Goal: Navigation & Orientation: Find specific page/section

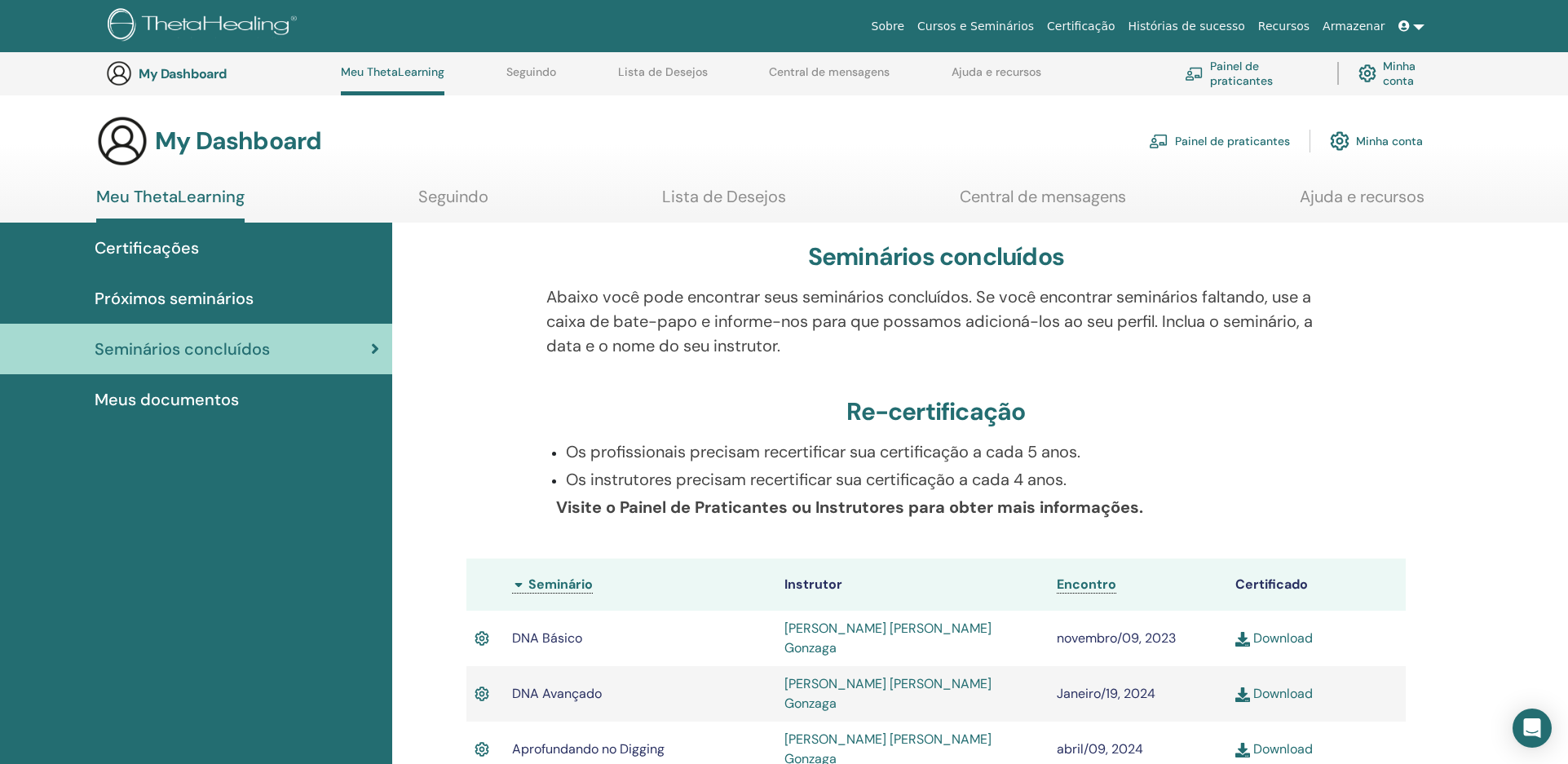
scroll to position [173, 0]
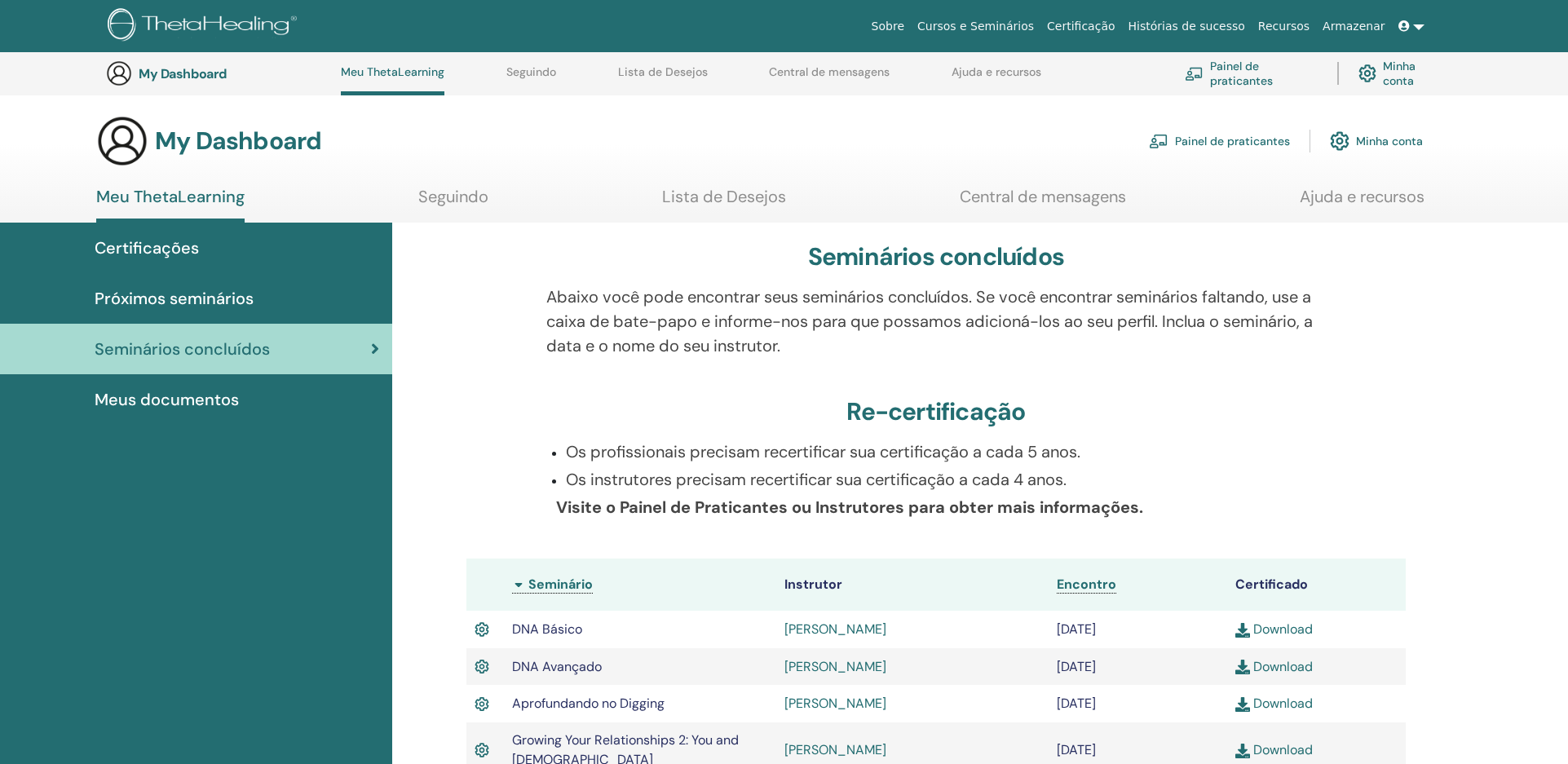
scroll to position [173, 0]
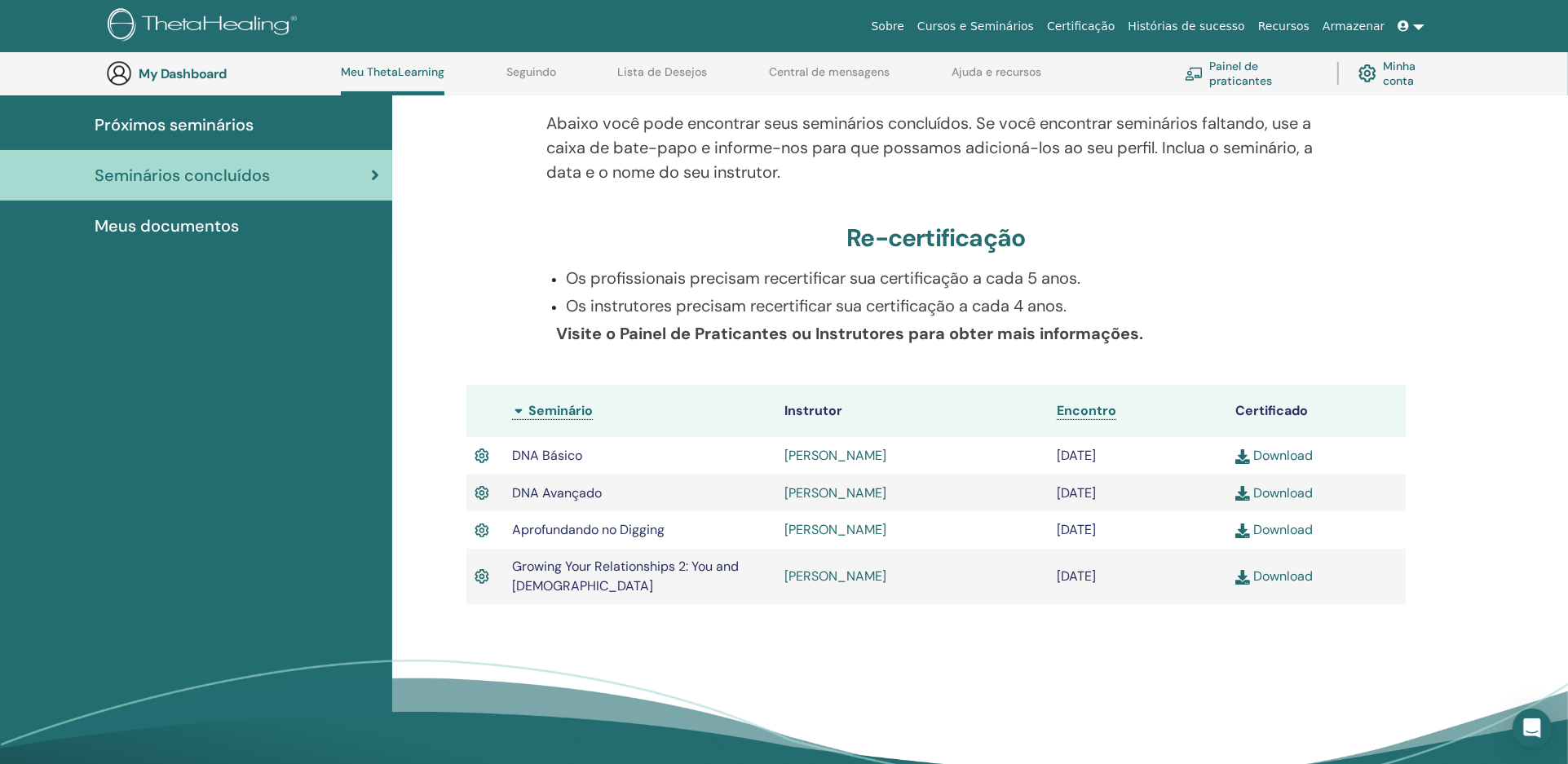
drag, startPoint x: 825, startPoint y: 27, endPoint x: 758, endPoint y: 32, distance: 67.2
click at [758, 32] on div "Sobre Cursos e Seminários Certificação Histórias de sucesso Recursos Armazenar …" at bounding box center [898, 27] width 1165 height 30
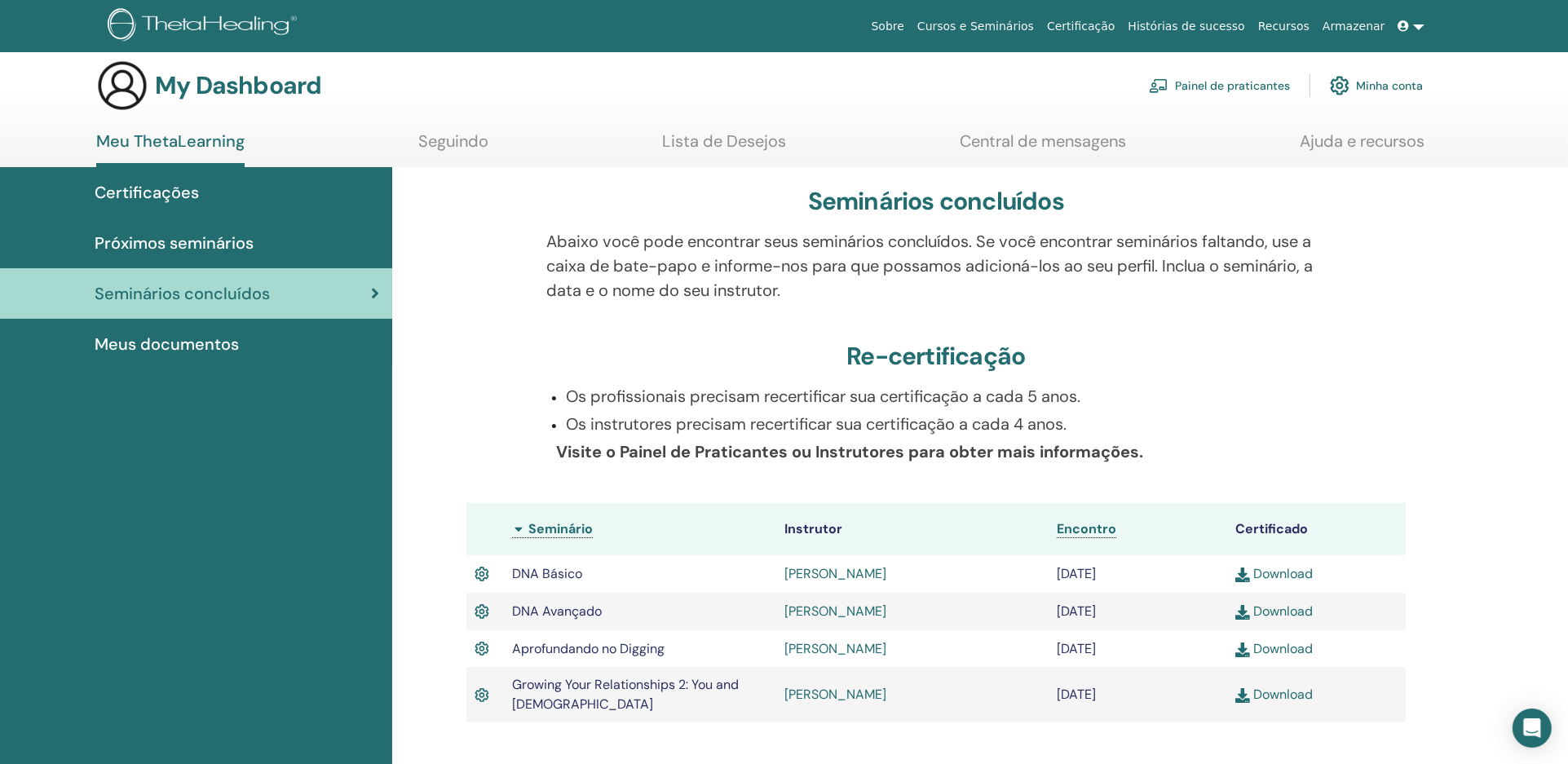
scroll to position [0, 0]
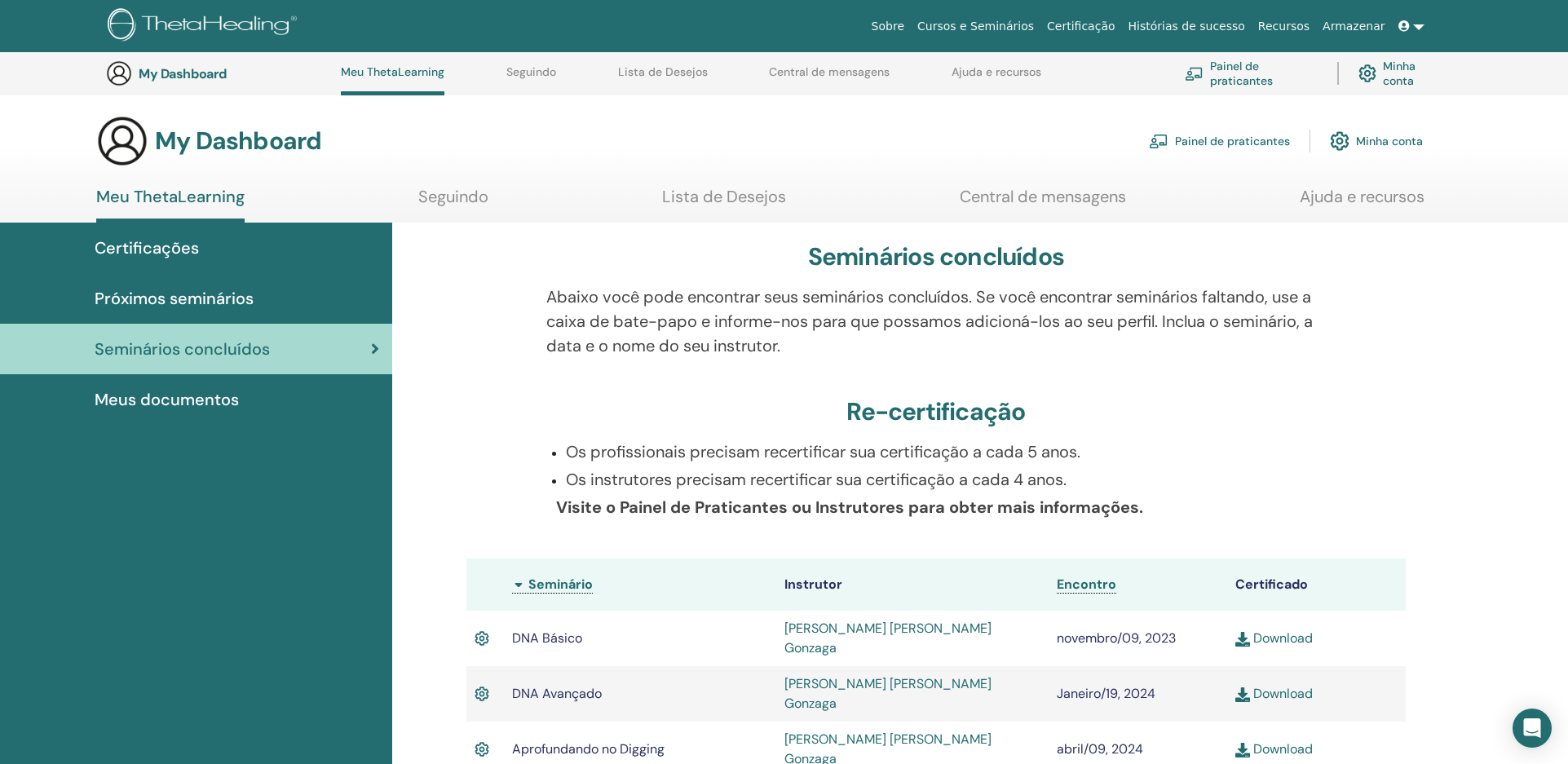
scroll to position [173, 0]
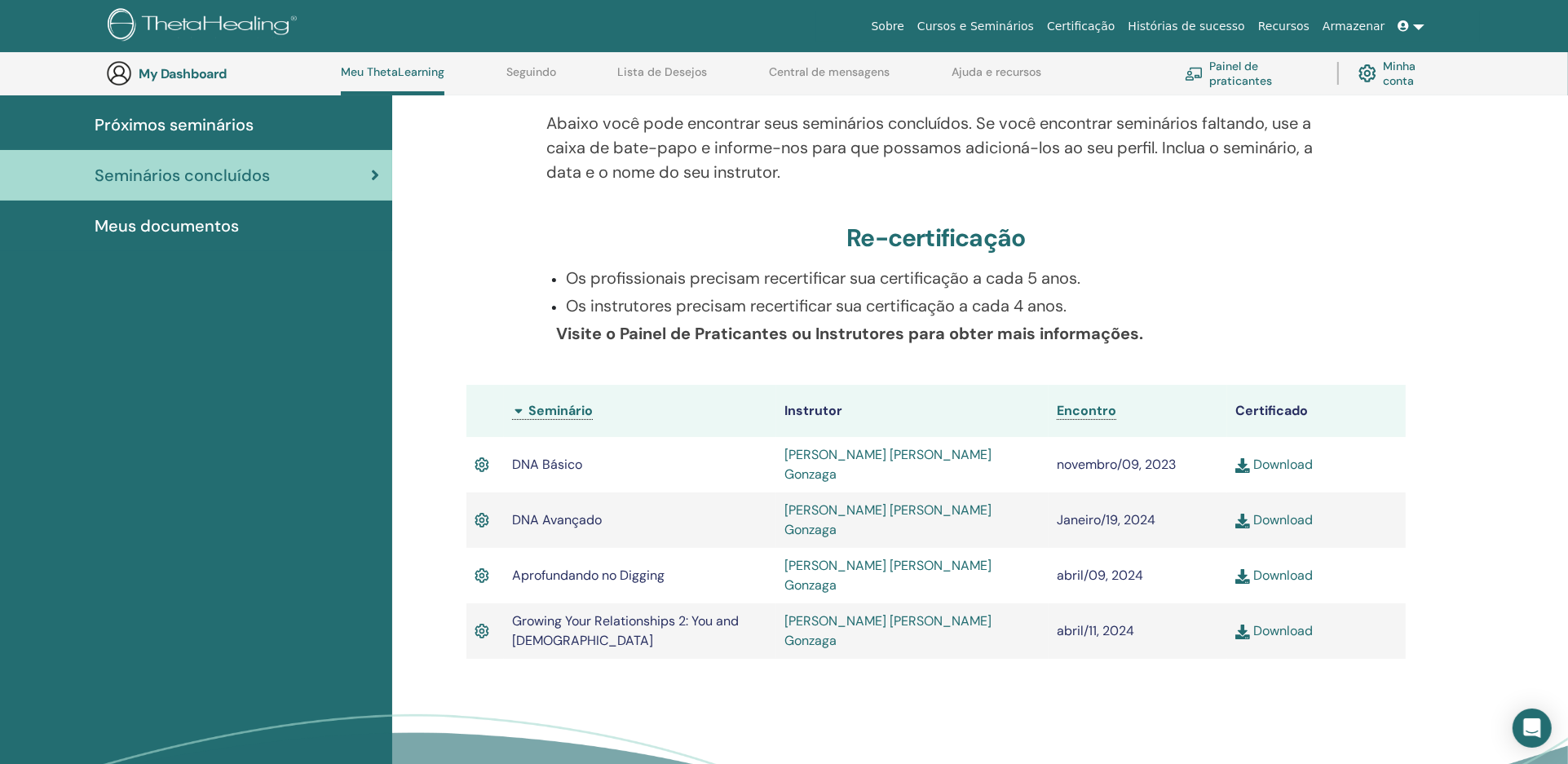
click at [203, 223] on span "Meus documentos" at bounding box center [166, 225] width 144 height 24
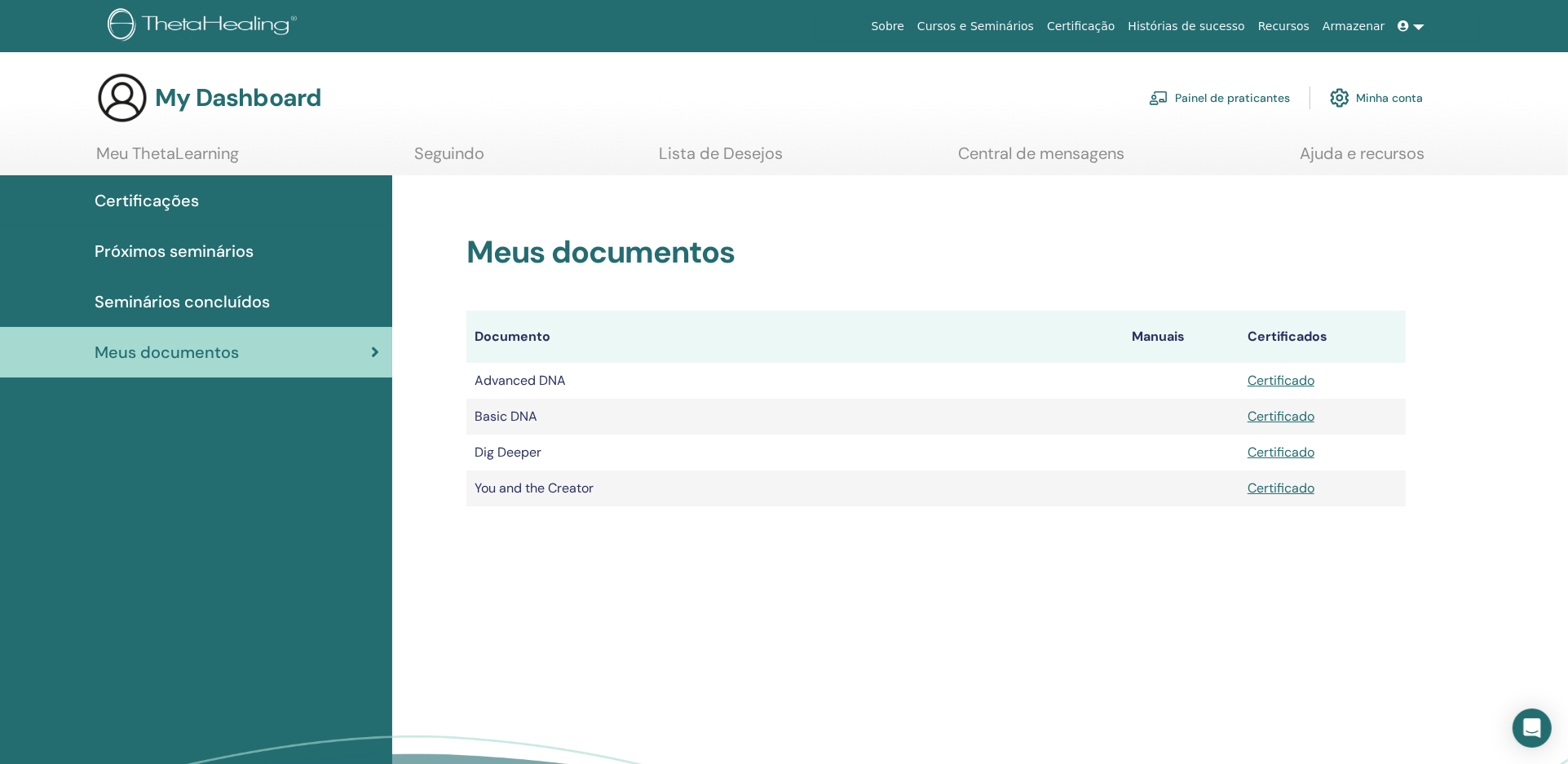
click at [1378, 93] on link "Minha conta" at bounding box center [1376, 97] width 93 height 36
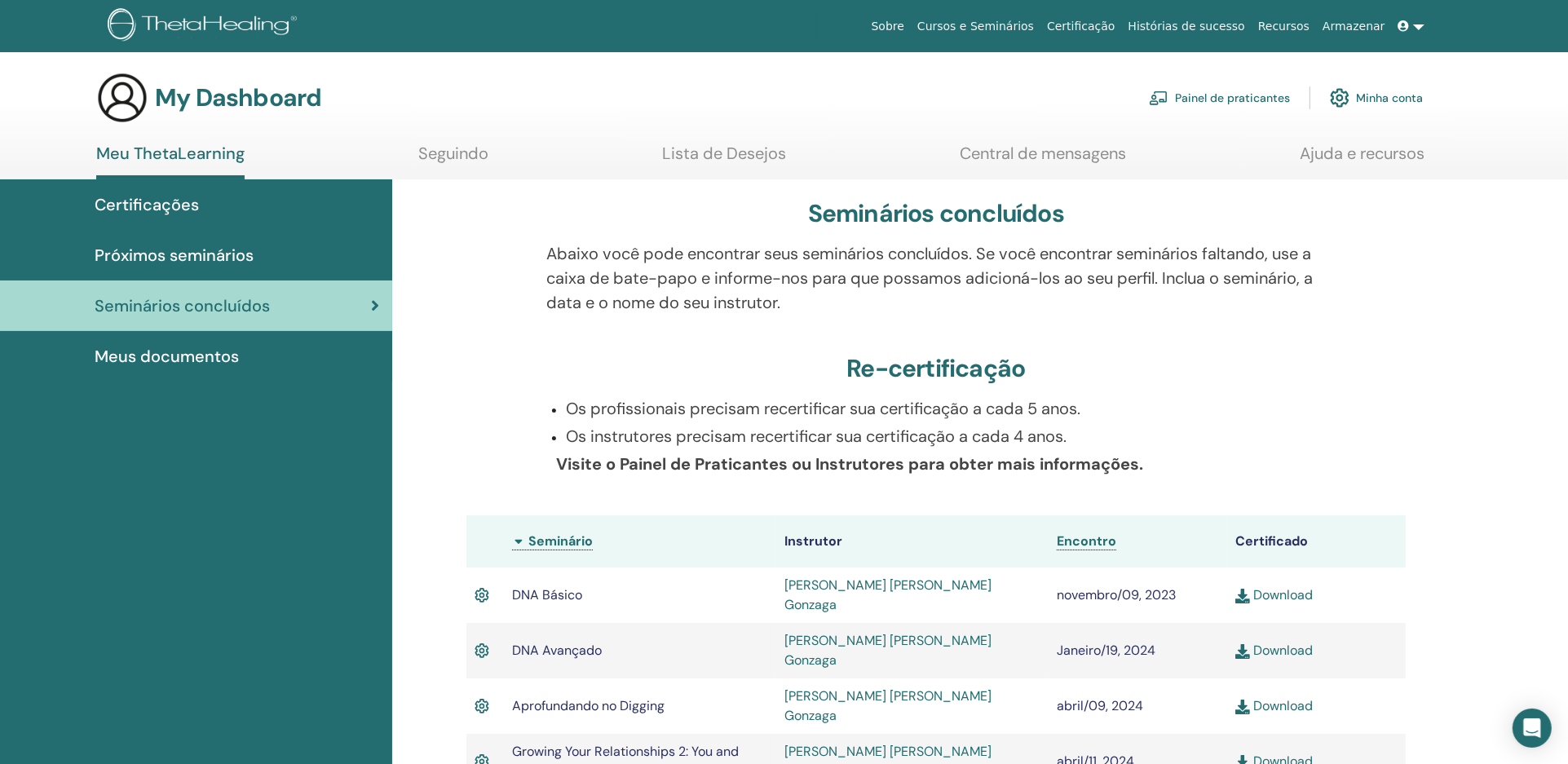
click at [451, 147] on link "Seguindo" at bounding box center [453, 159] width 70 height 32
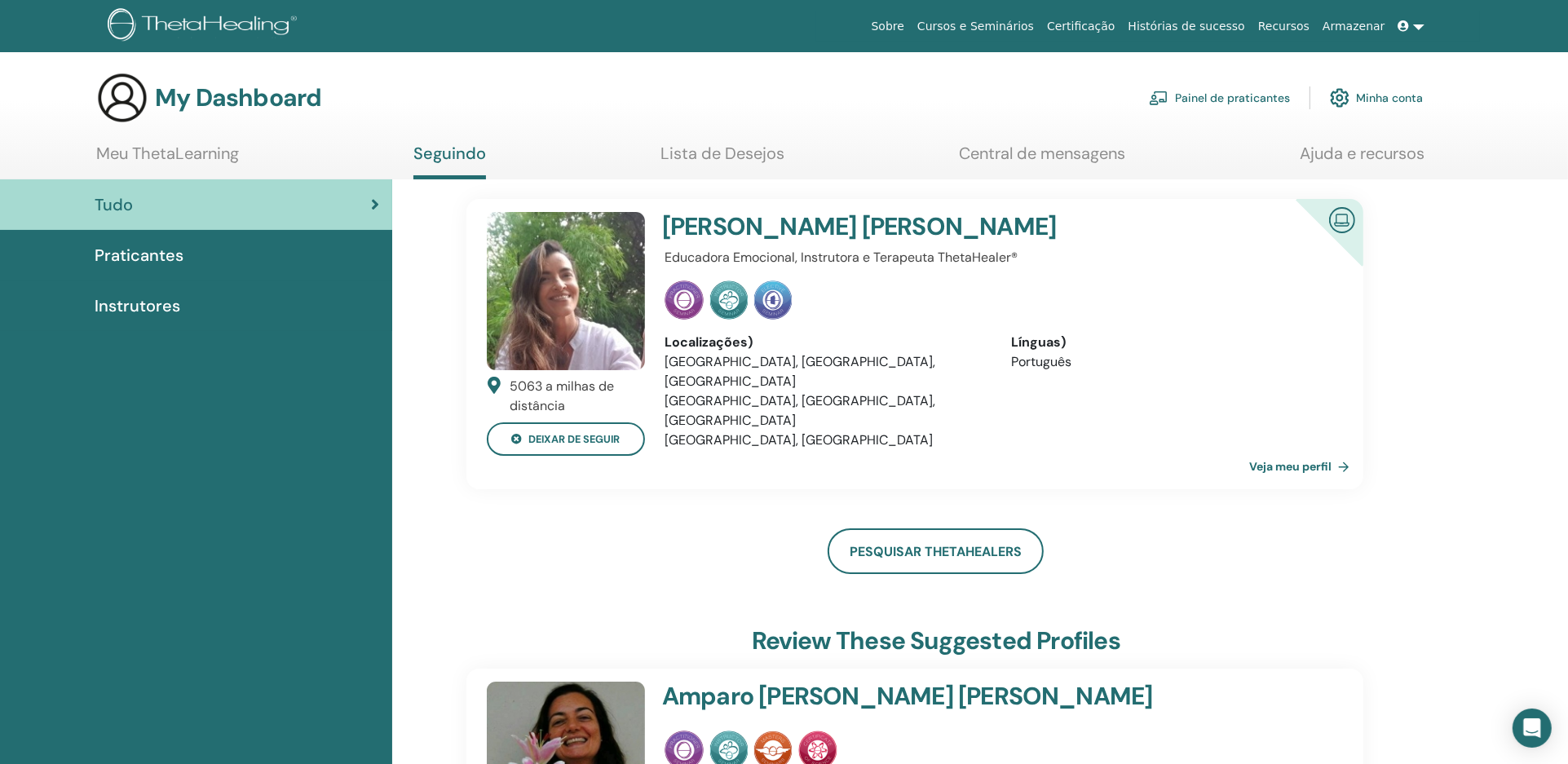
click at [729, 152] on link "Lista de Desejos" at bounding box center [722, 159] width 124 height 32
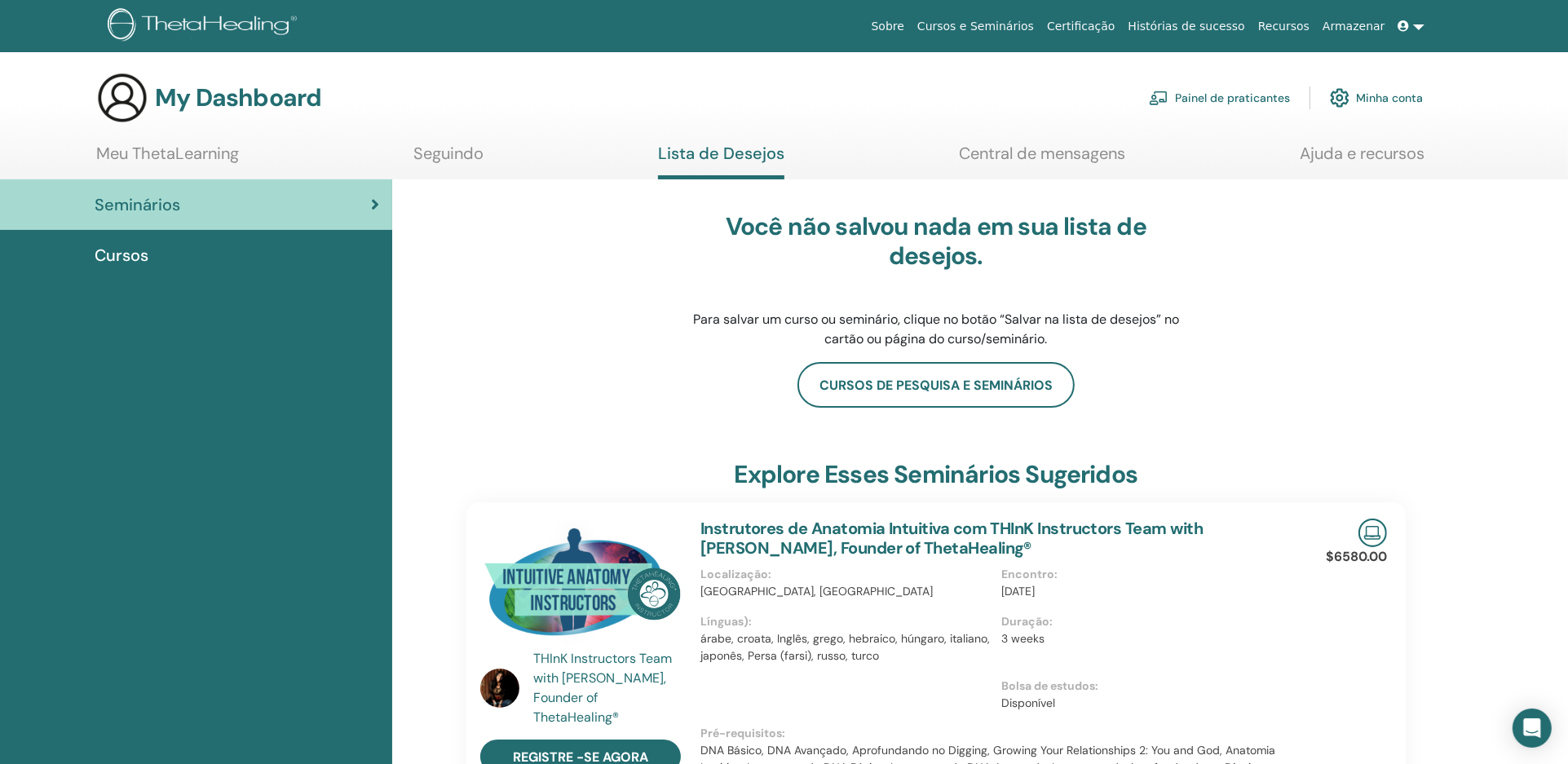
click at [131, 255] on span "Cursos" at bounding box center [121, 254] width 54 height 24
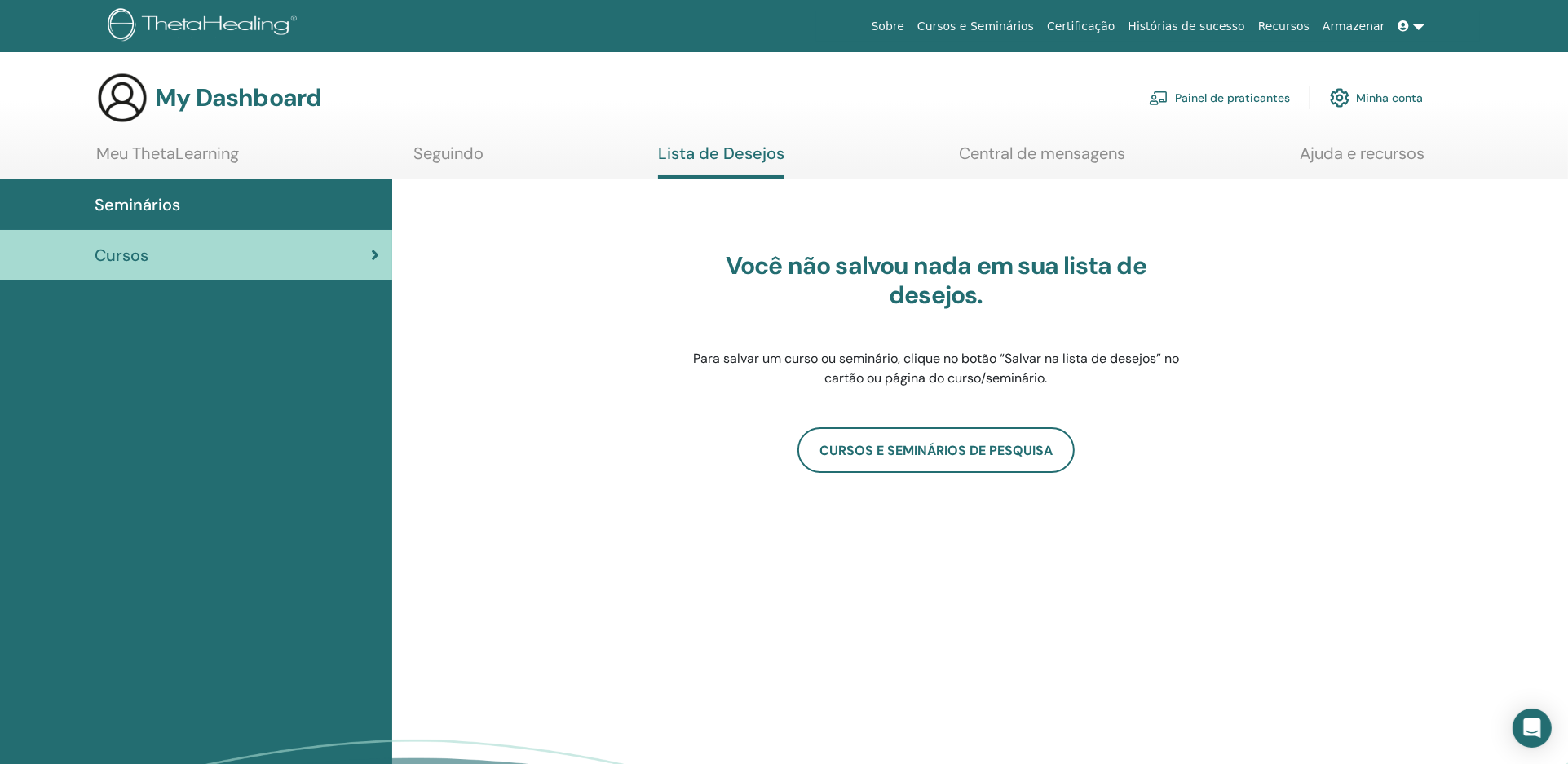
click at [148, 203] on span "Seminários" at bounding box center [137, 204] width 86 height 24
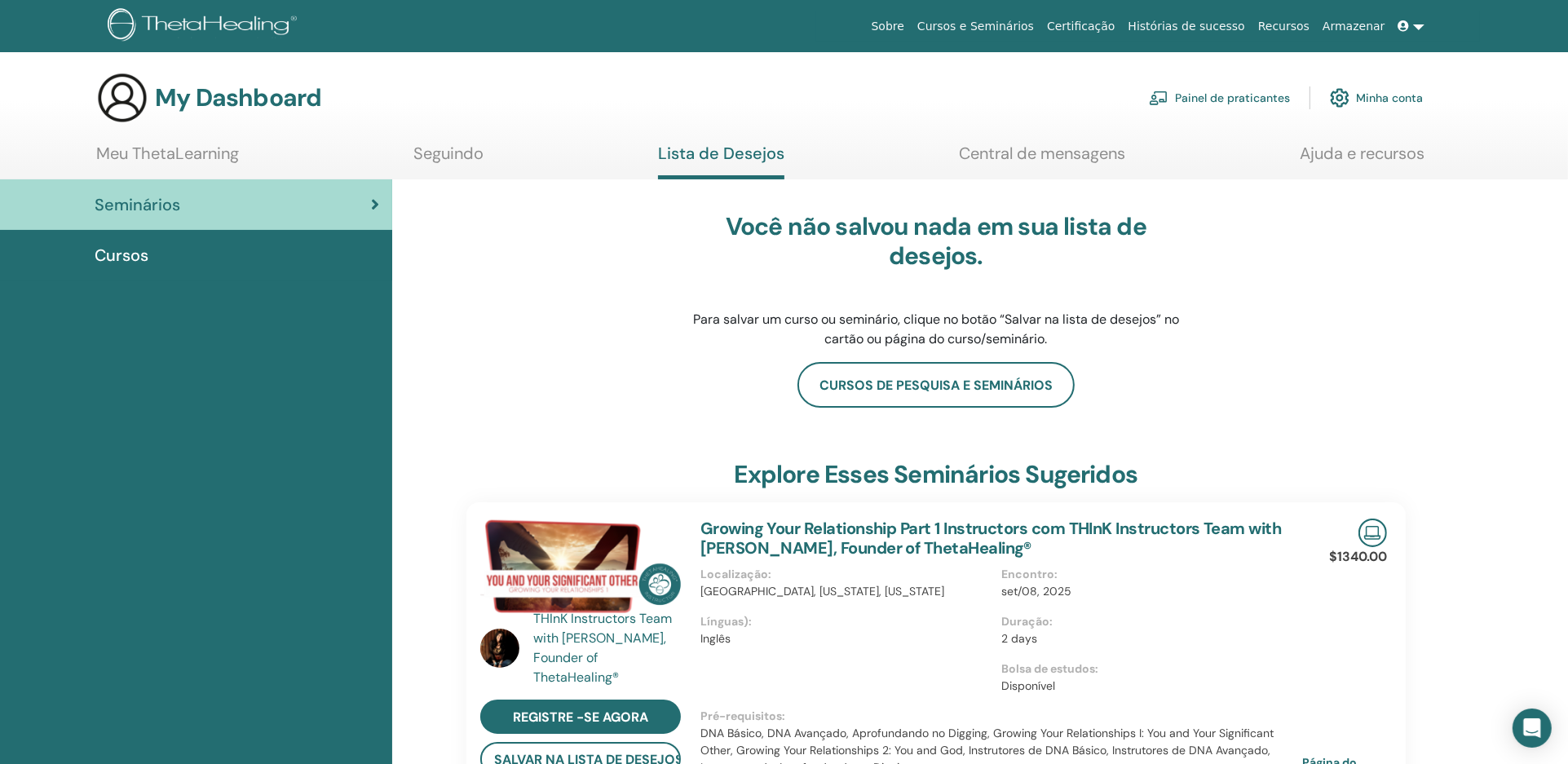
click at [144, 201] on span "Seminários" at bounding box center [137, 204] width 86 height 24
click at [1325, 151] on link "Ajuda e recursos" at bounding box center [1362, 159] width 125 height 32
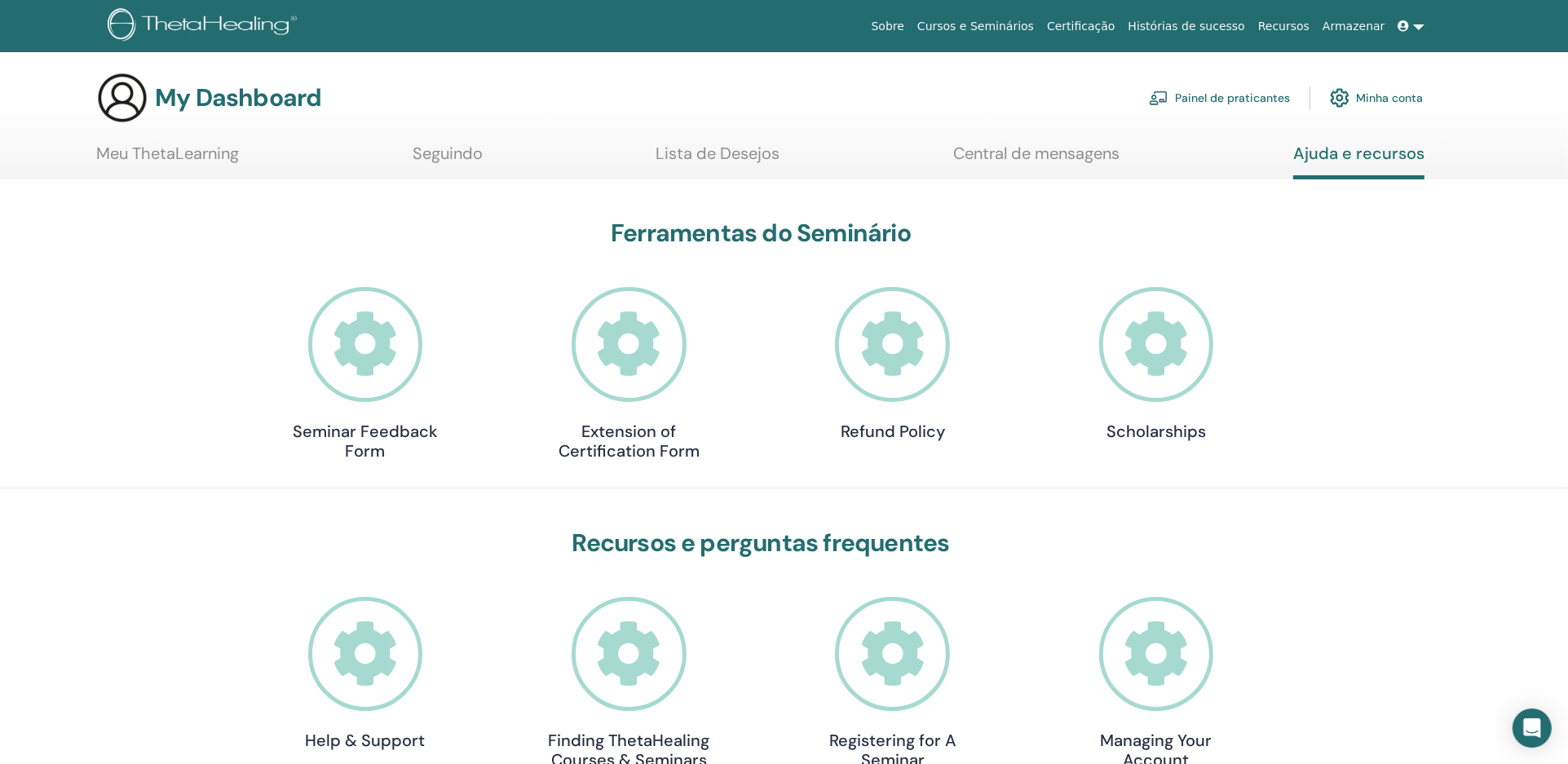
click at [1391, 93] on link "Minha conta" at bounding box center [1376, 97] width 93 height 36
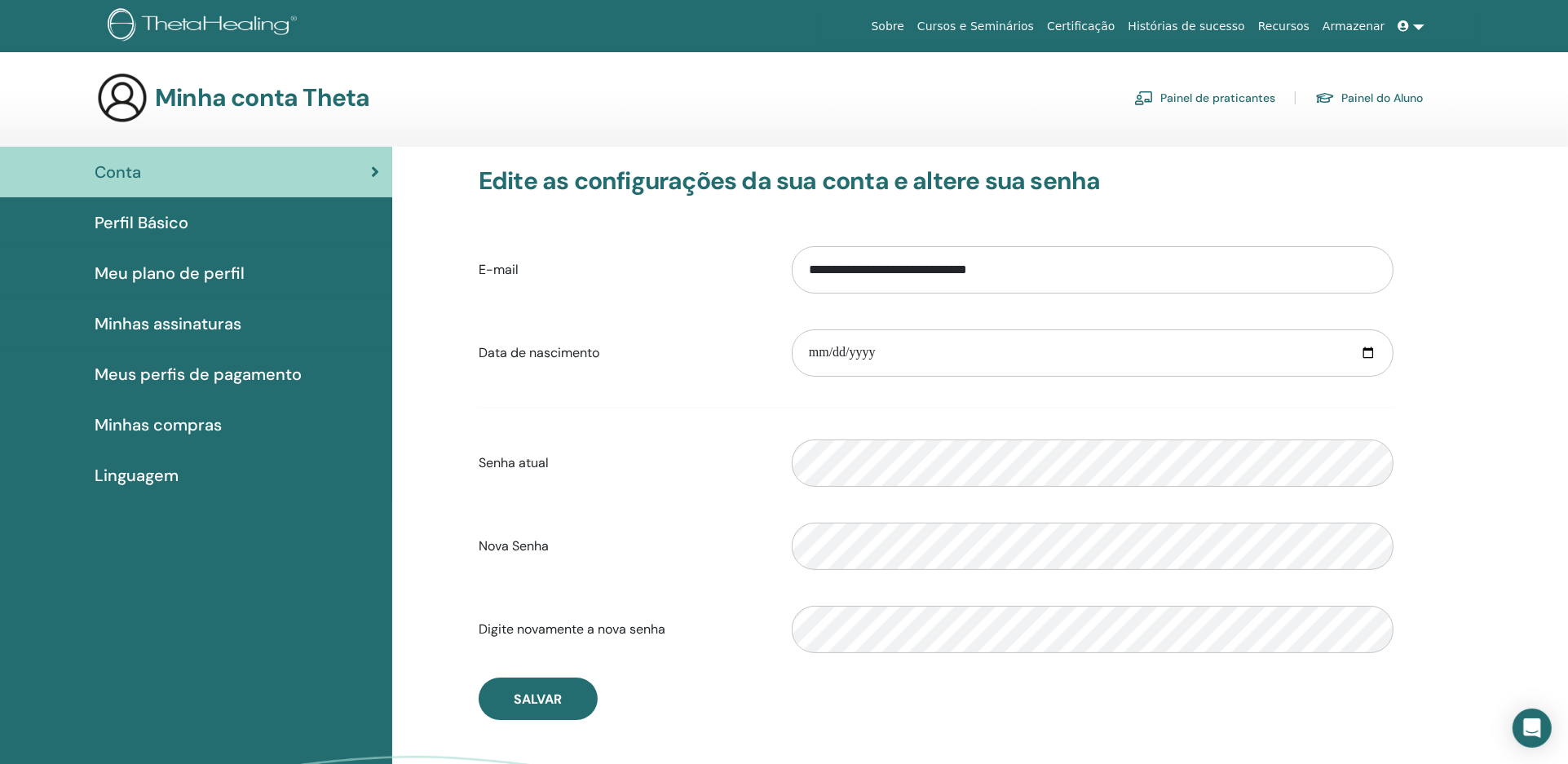
click at [195, 422] on span "Minhas compras" at bounding box center [158, 424] width 128 height 24
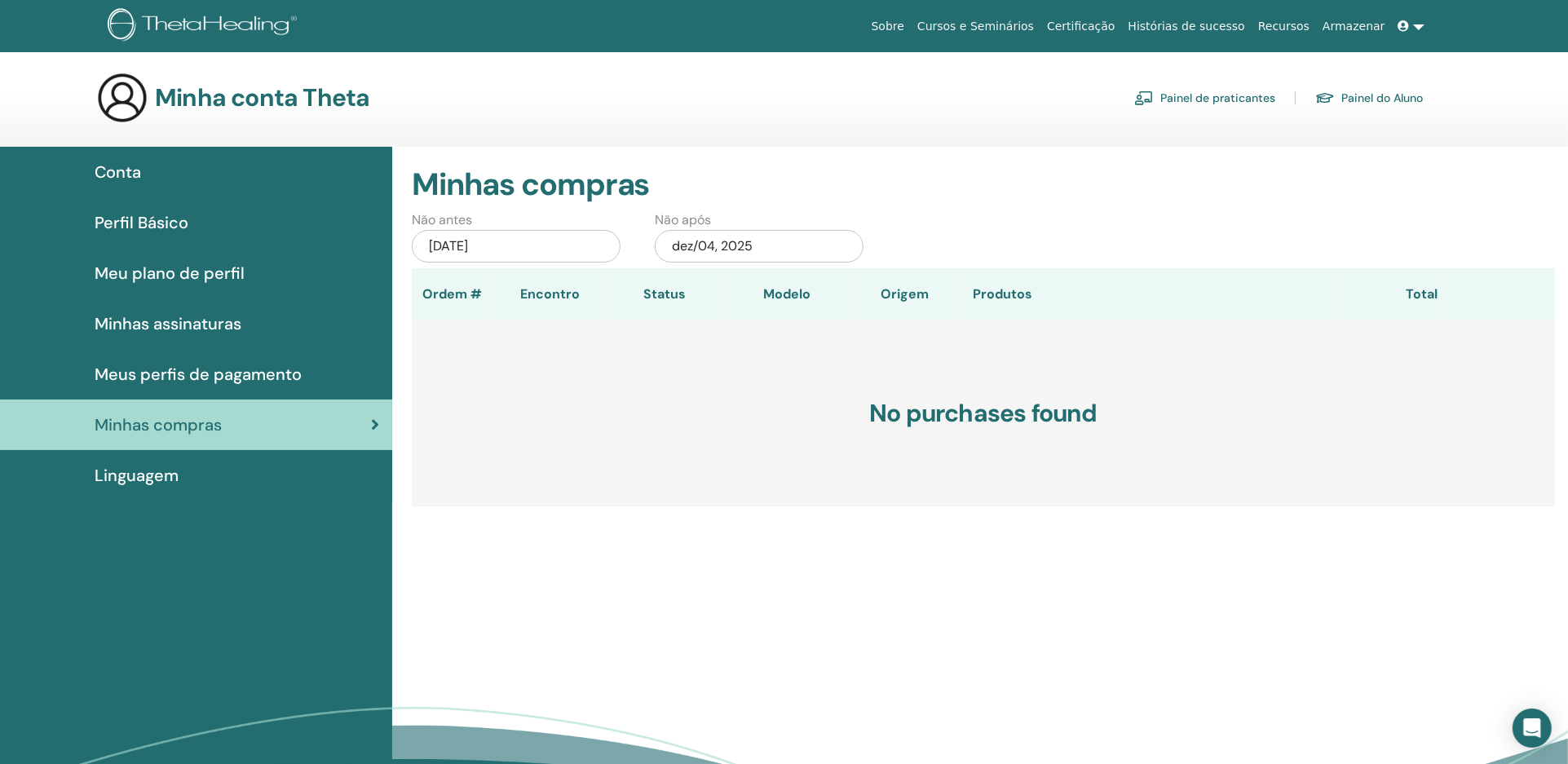
click at [169, 372] on span "Meus perfis de pagamento" at bounding box center [198, 373] width 207 height 24
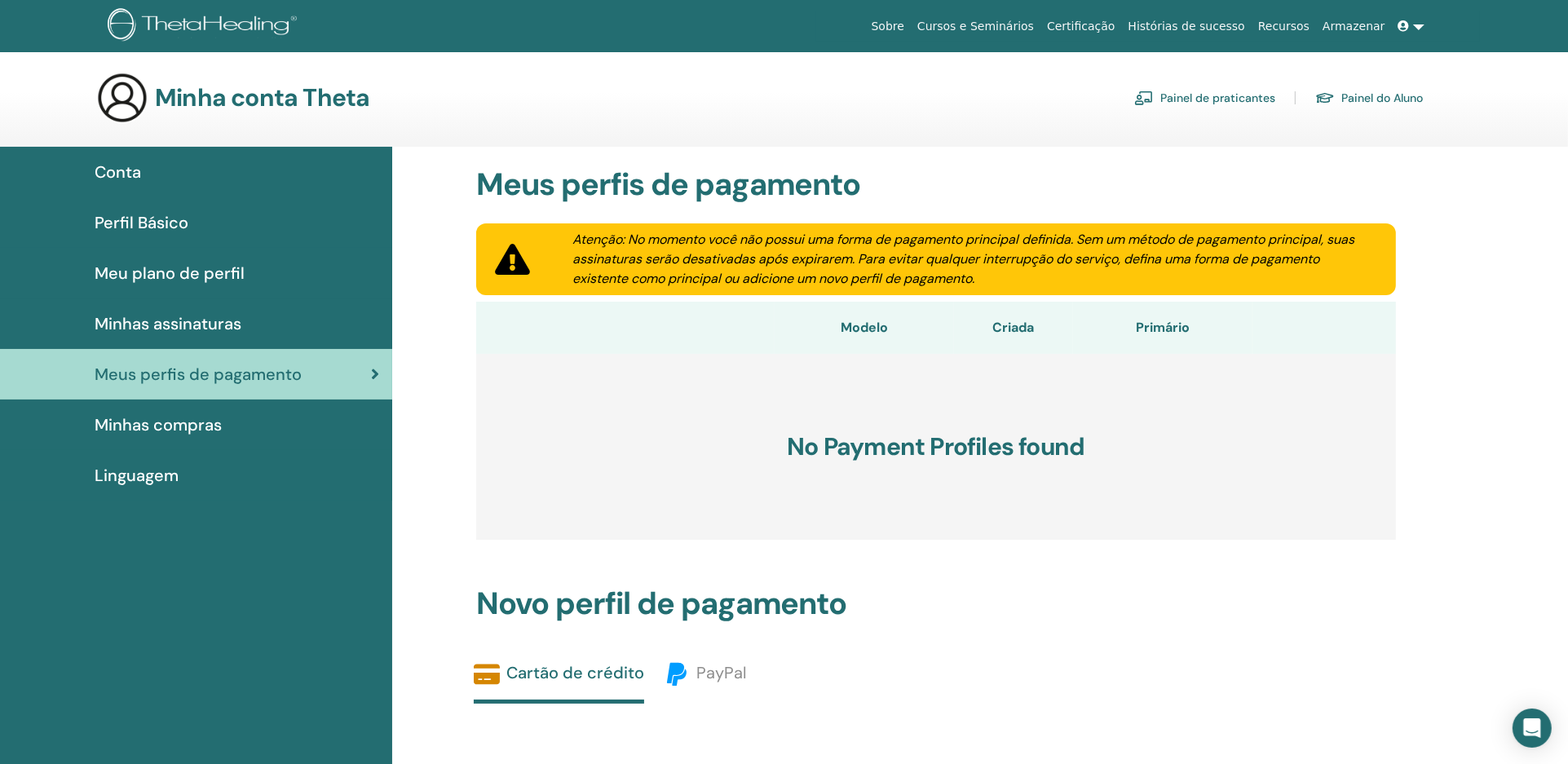
click at [178, 318] on span "Minhas assinaturas" at bounding box center [168, 323] width 147 height 24
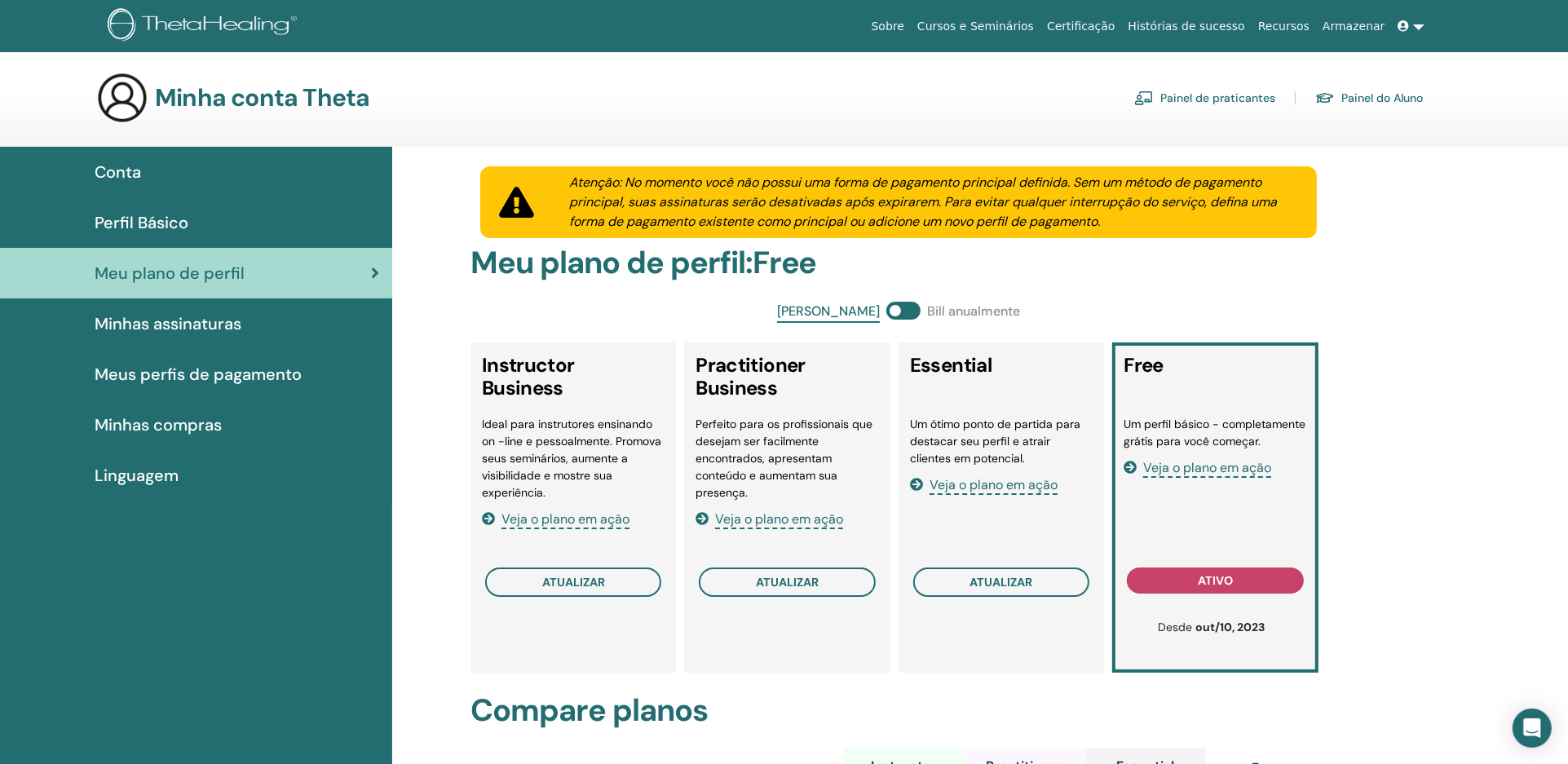
click at [167, 223] on span "Perfil Básico" at bounding box center [141, 222] width 93 height 24
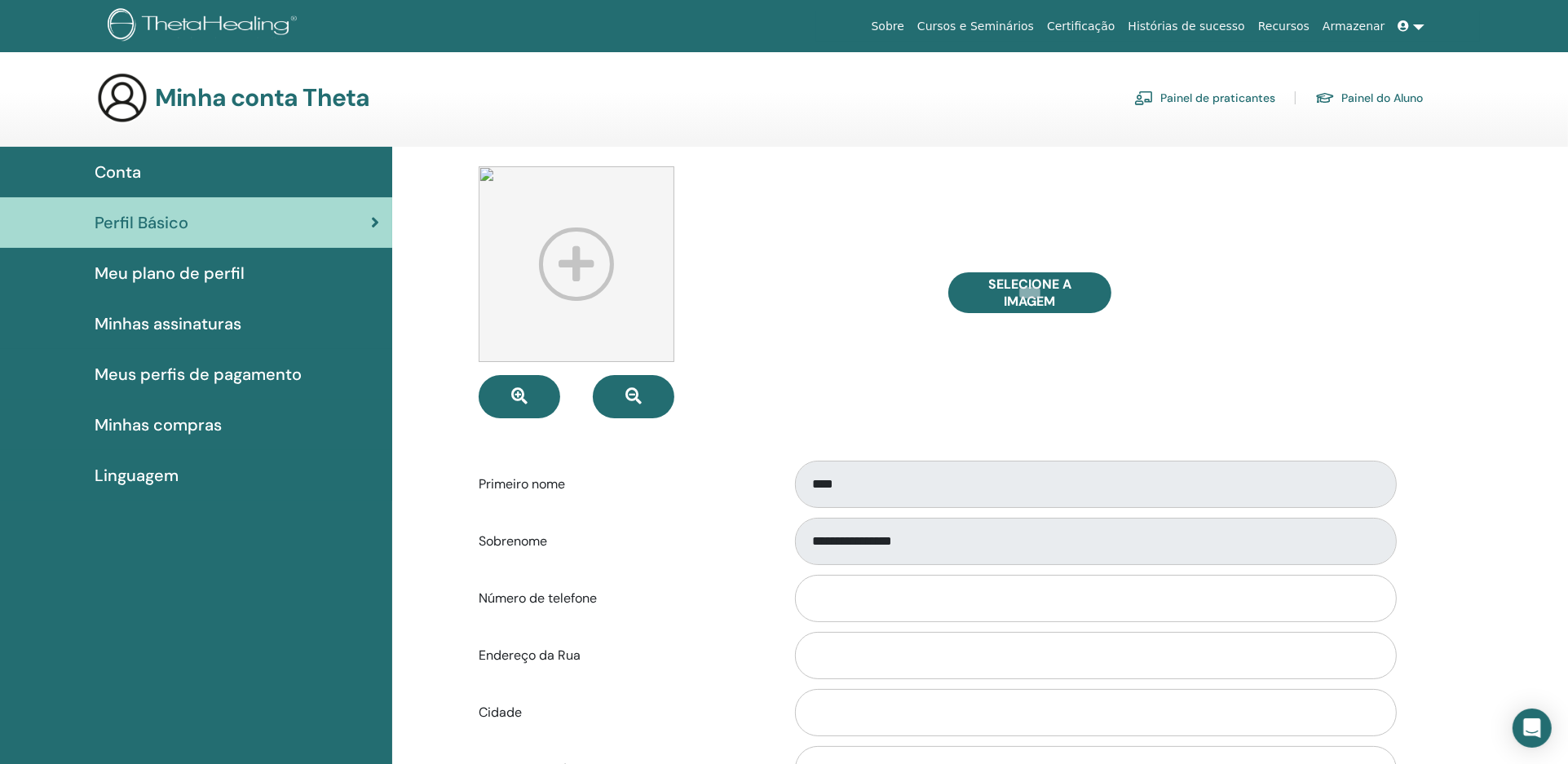
click at [121, 167] on span "Conta" at bounding box center [118, 172] width 47 height 24
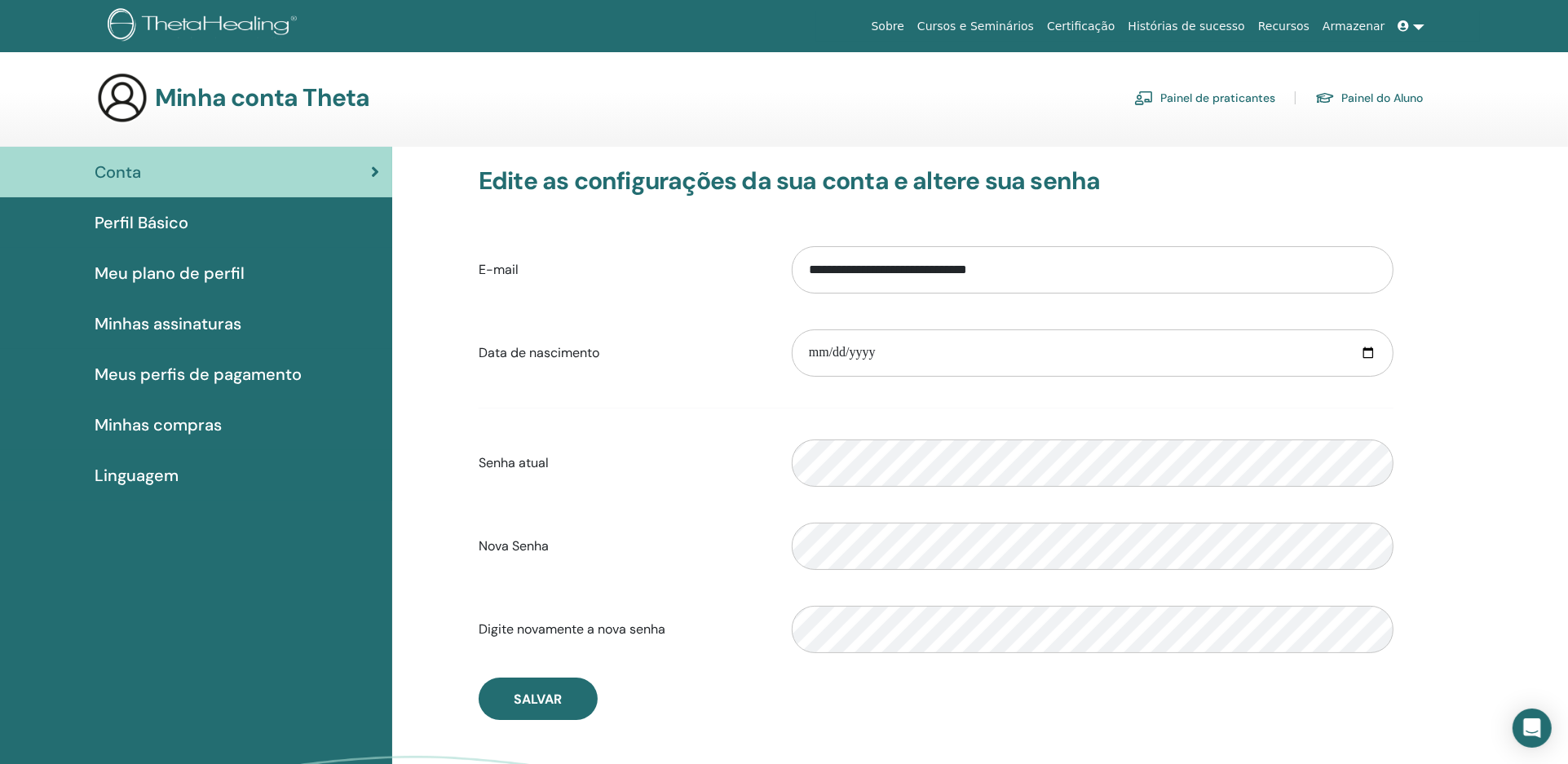
click at [1420, 26] on link at bounding box center [1411, 27] width 39 height 30
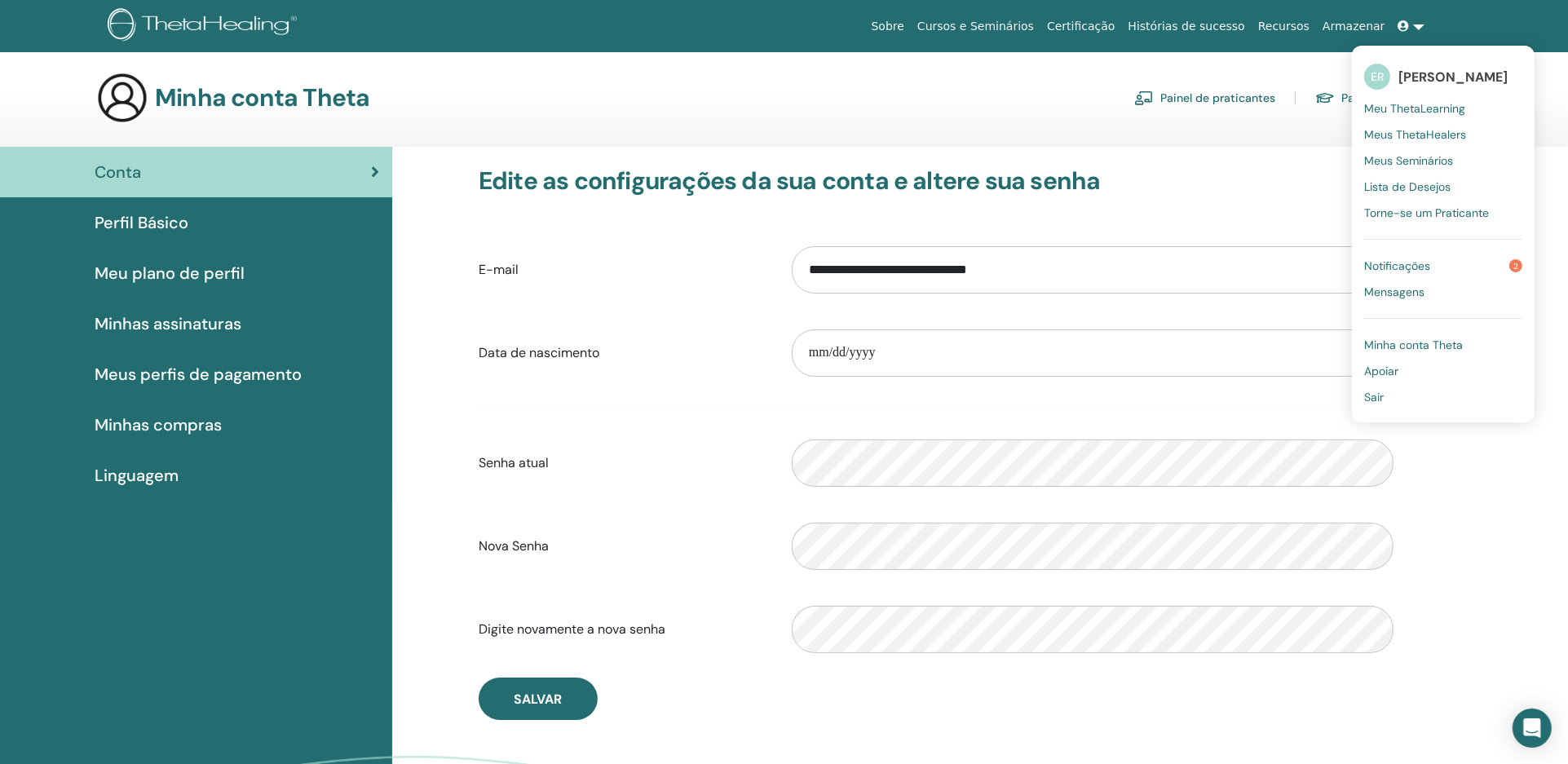
click at [1410, 262] on span "Notificações" at bounding box center [1397, 266] width 66 height 15
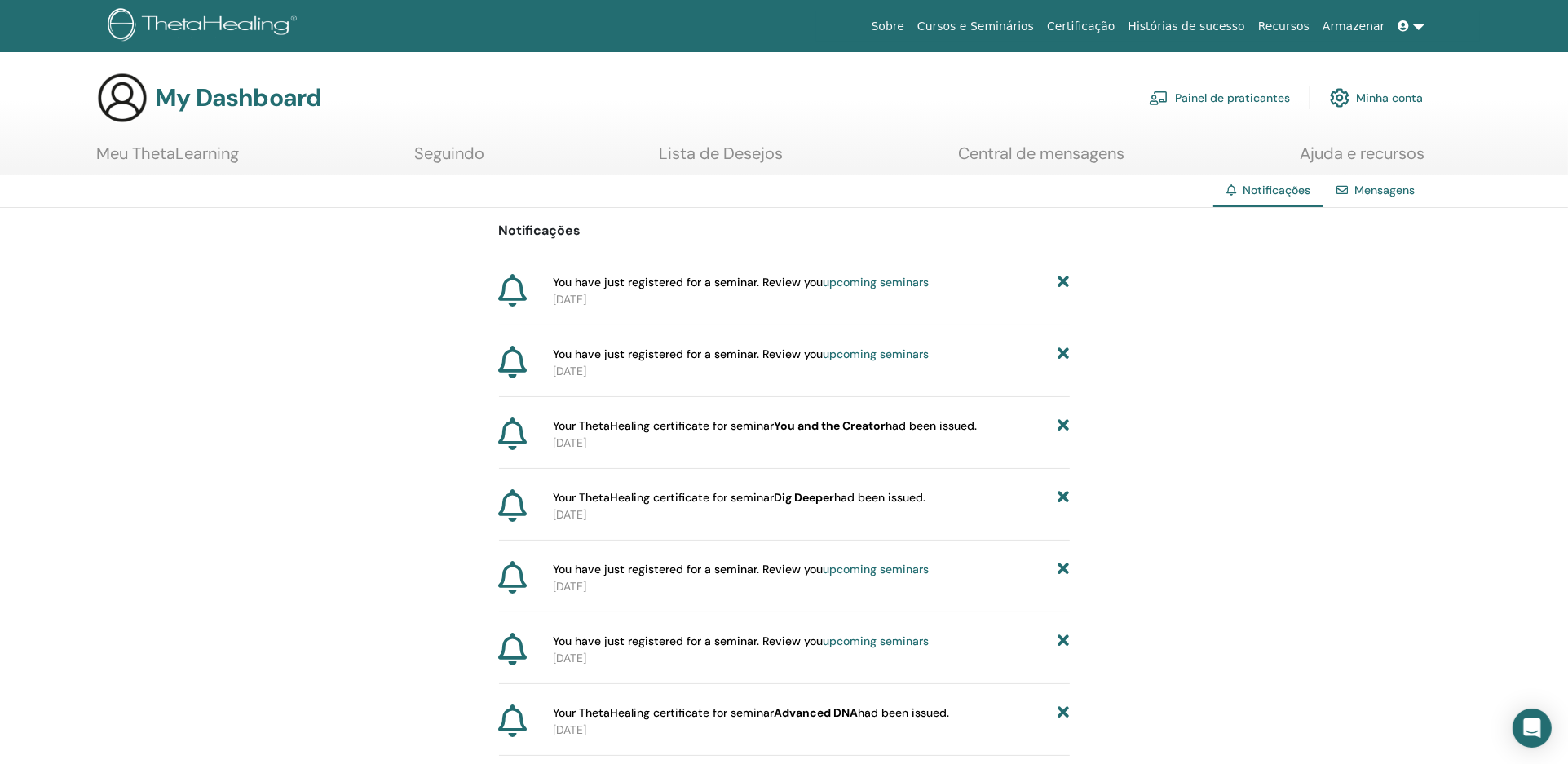
click at [183, 152] on link "Meu ThetaLearning" at bounding box center [167, 159] width 143 height 32
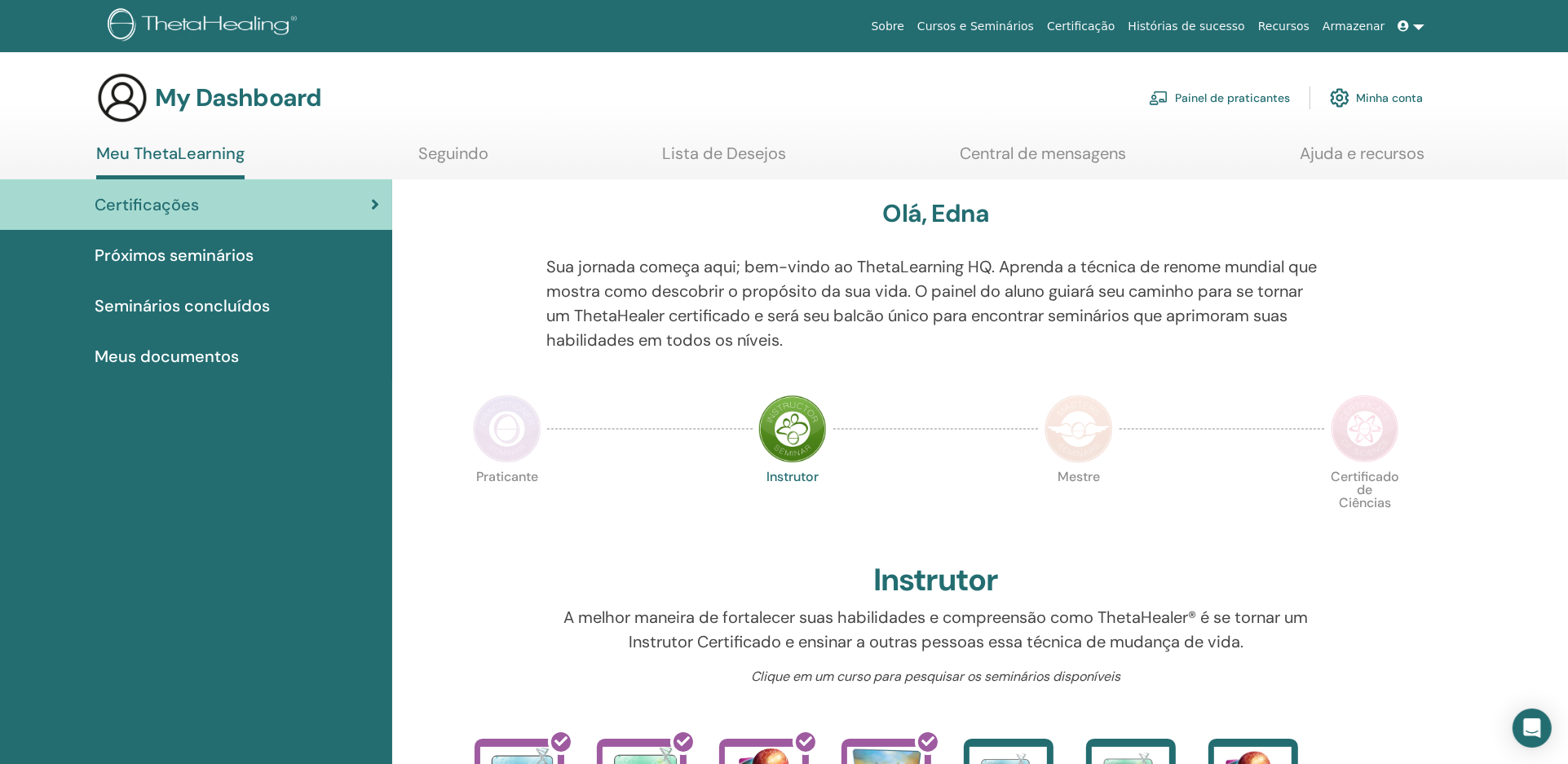
click at [203, 355] on span "Meus documentos" at bounding box center [166, 356] width 144 height 24
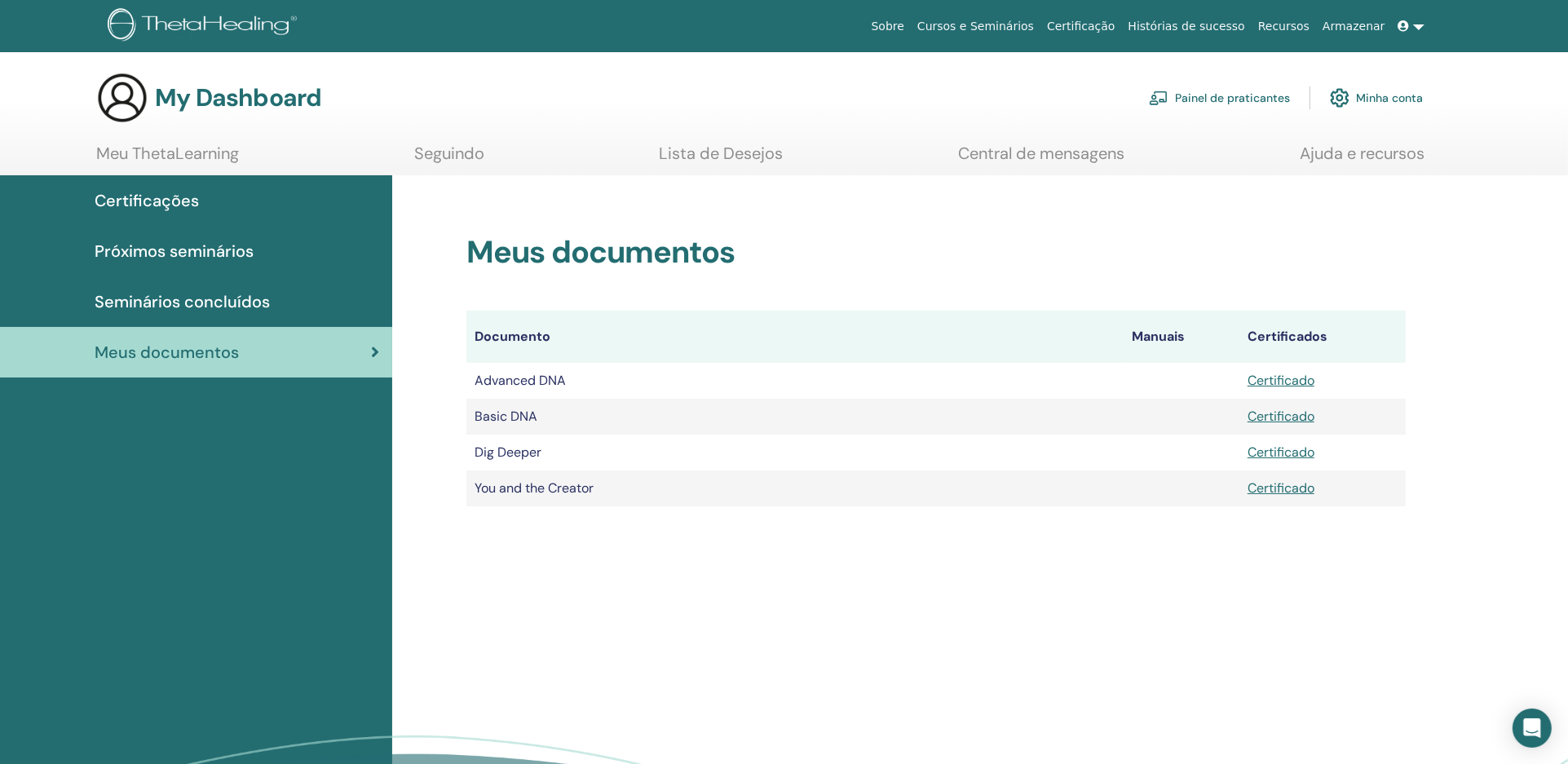
click at [1419, 26] on link at bounding box center [1411, 27] width 39 height 30
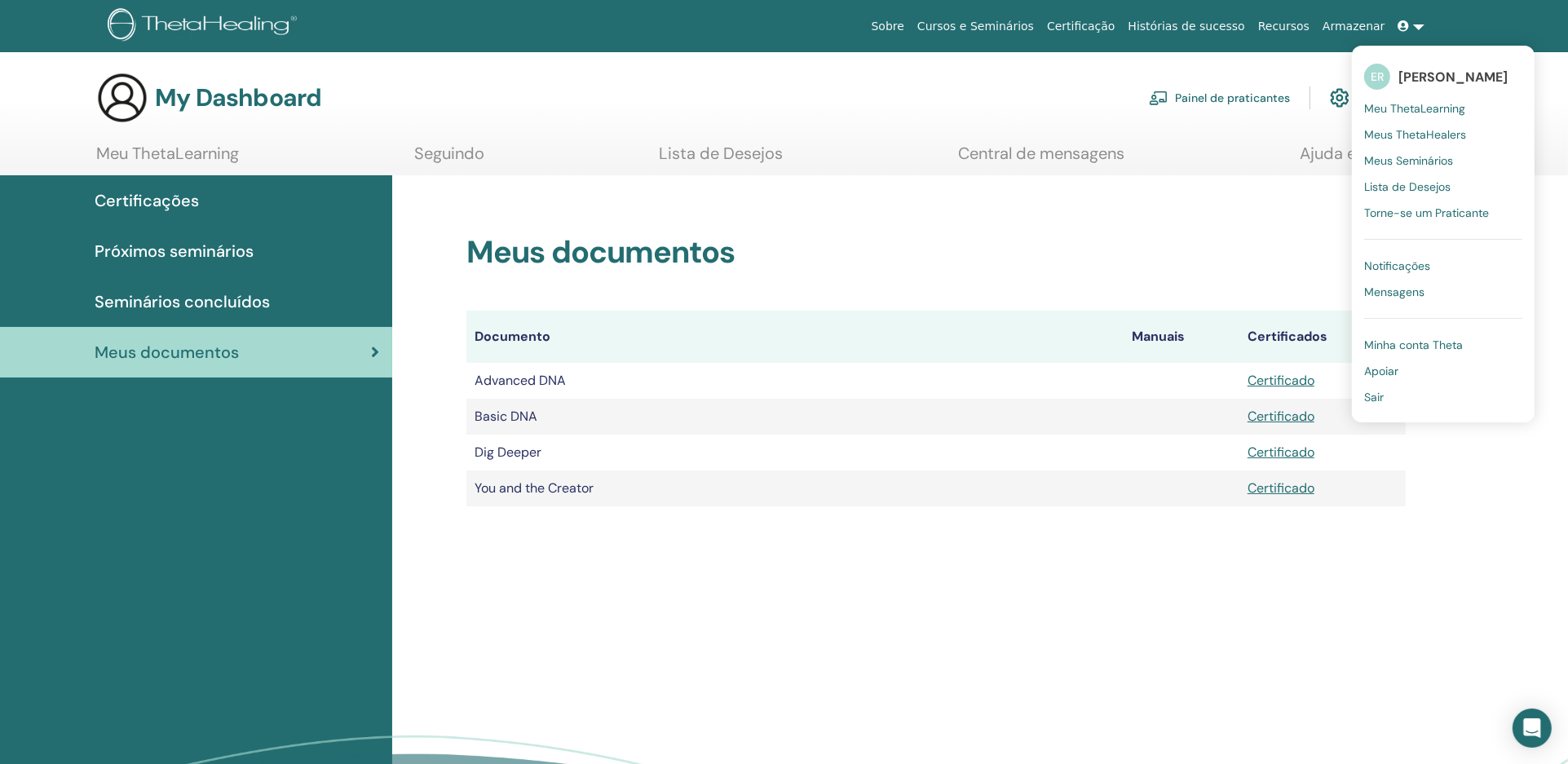
click at [1419, 157] on span "Meus Seminários" at bounding box center [1409, 161] width 89 height 15
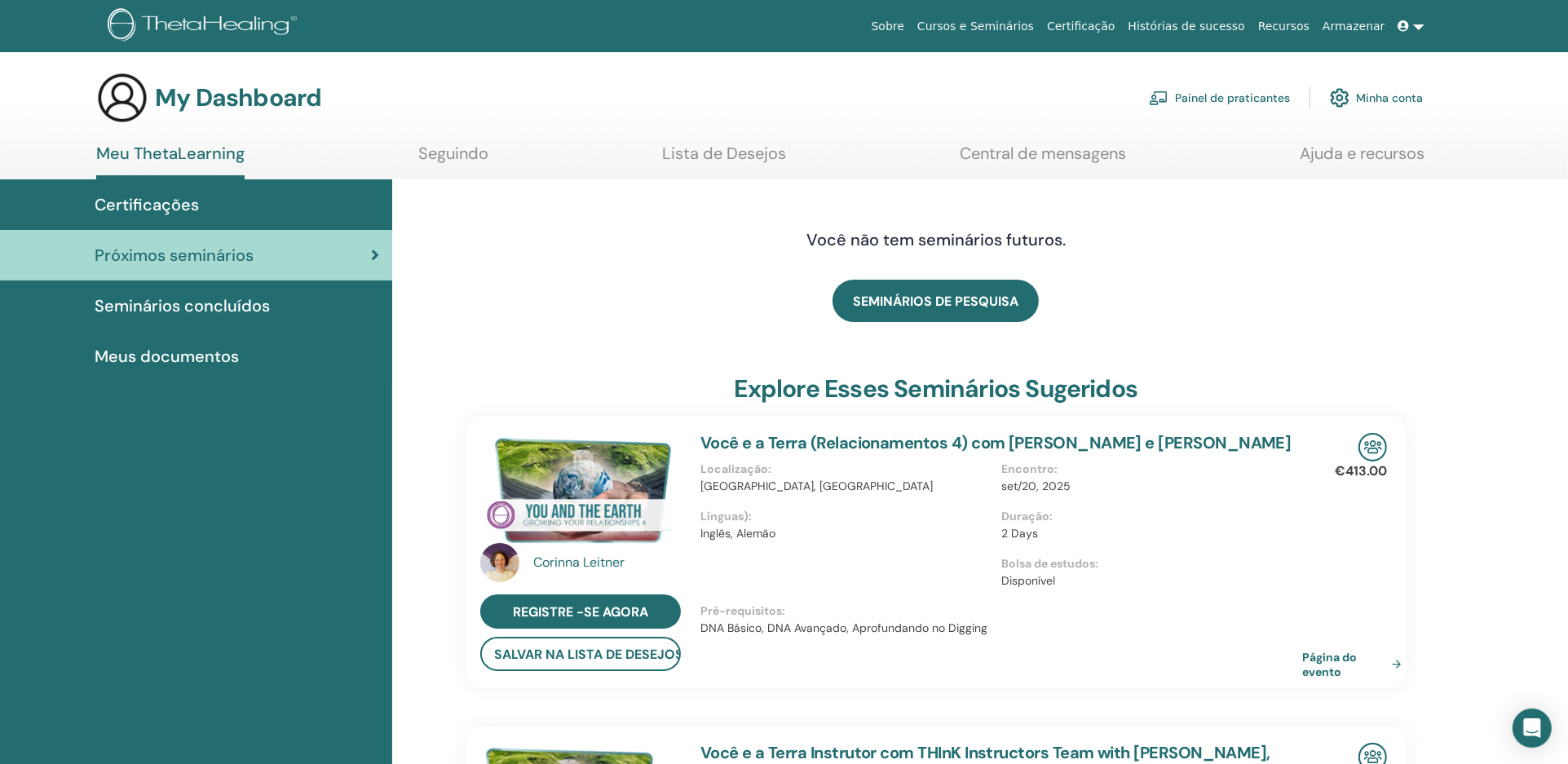
click at [224, 296] on span "Seminários concluídos" at bounding box center [182, 305] width 175 height 24
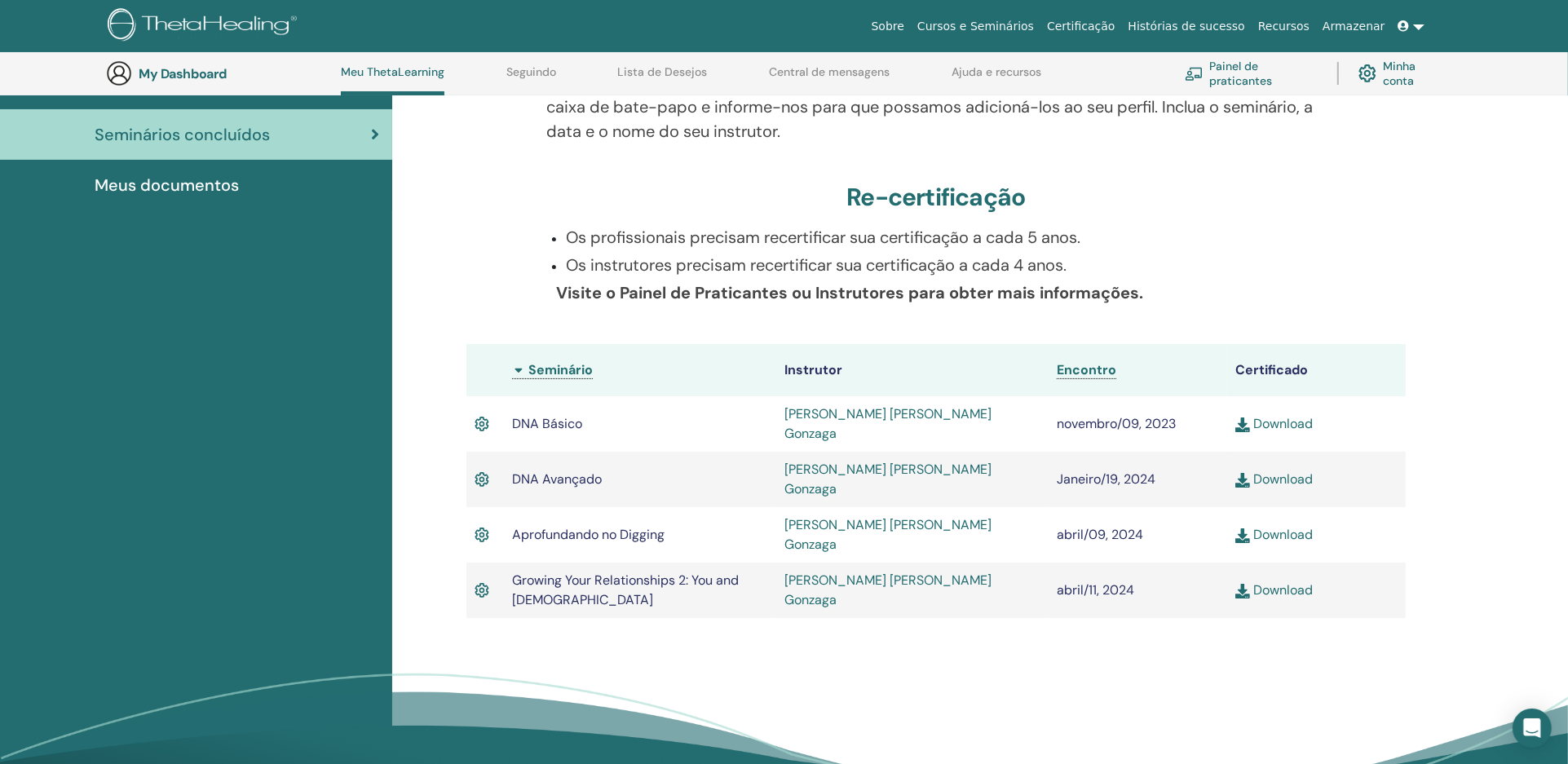
scroll to position [223, 0]
